Goal: Task Accomplishment & Management: Understand process/instructions

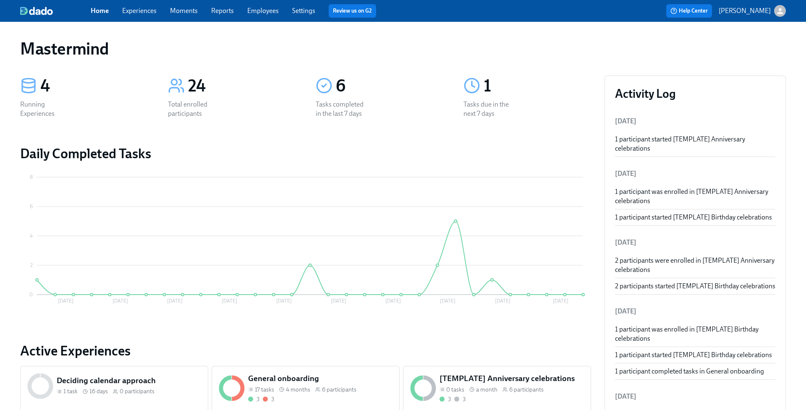
click at [260, 15] on span "Employees" at bounding box center [262, 10] width 31 height 9
click at [266, 12] on link "Employees" at bounding box center [262, 11] width 31 height 8
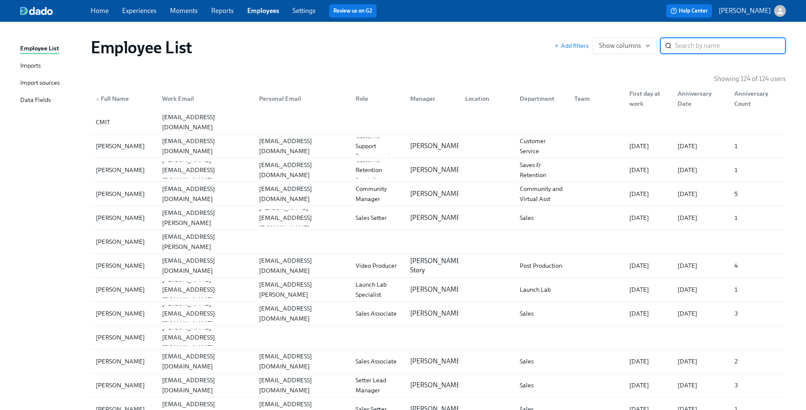
click at [38, 68] on div "Imports" at bounding box center [30, 66] width 21 height 10
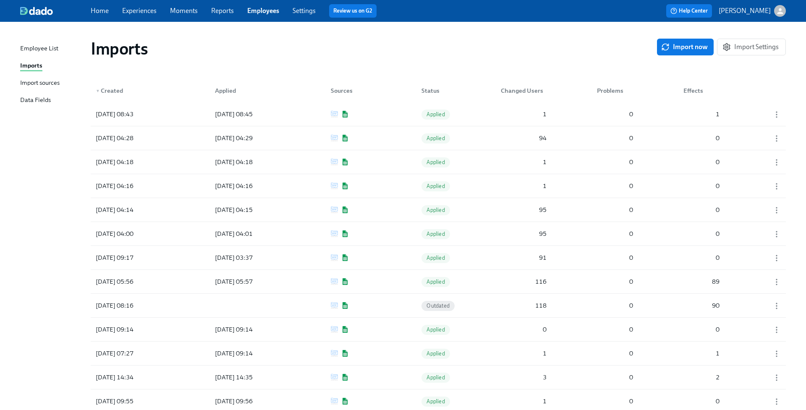
click at [54, 83] on div "Import sources" at bounding box center [39, 83] width 39 height 10
